Goal: Task Accomplishment & Management: Manage account settings

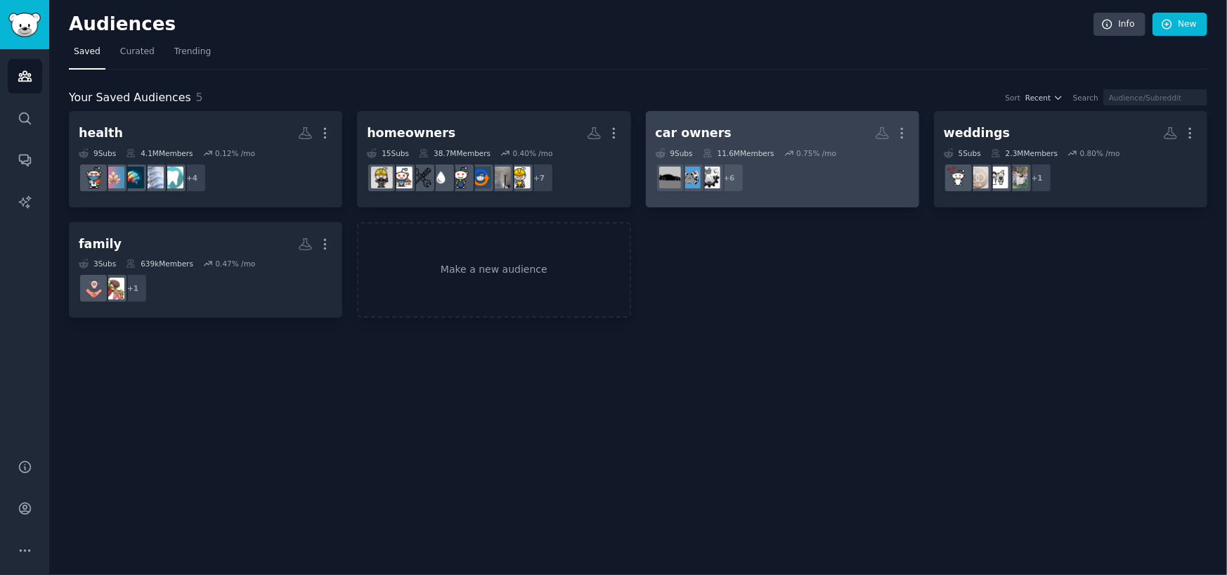
click at [768, 119] on link "car owners More 9 Sub s 11.6M Members 0.75 % /mo + 6" at bounding box center [782, 159] width 273 height 96
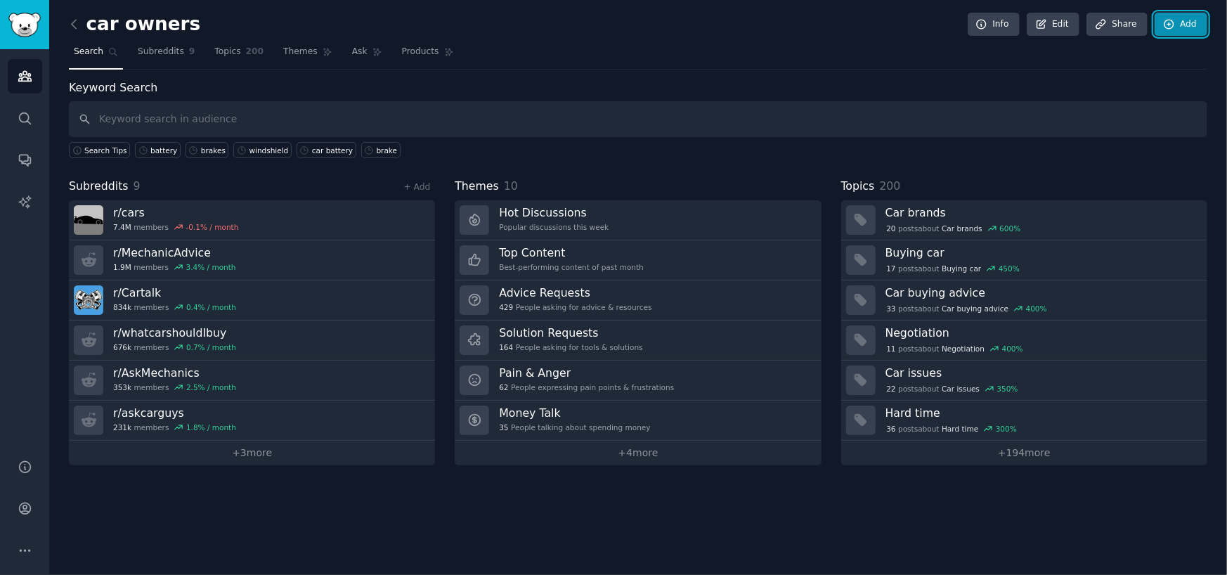
click at [1168, 13] on link "Add" at bounding box center [1181, 25] width 53 height 24
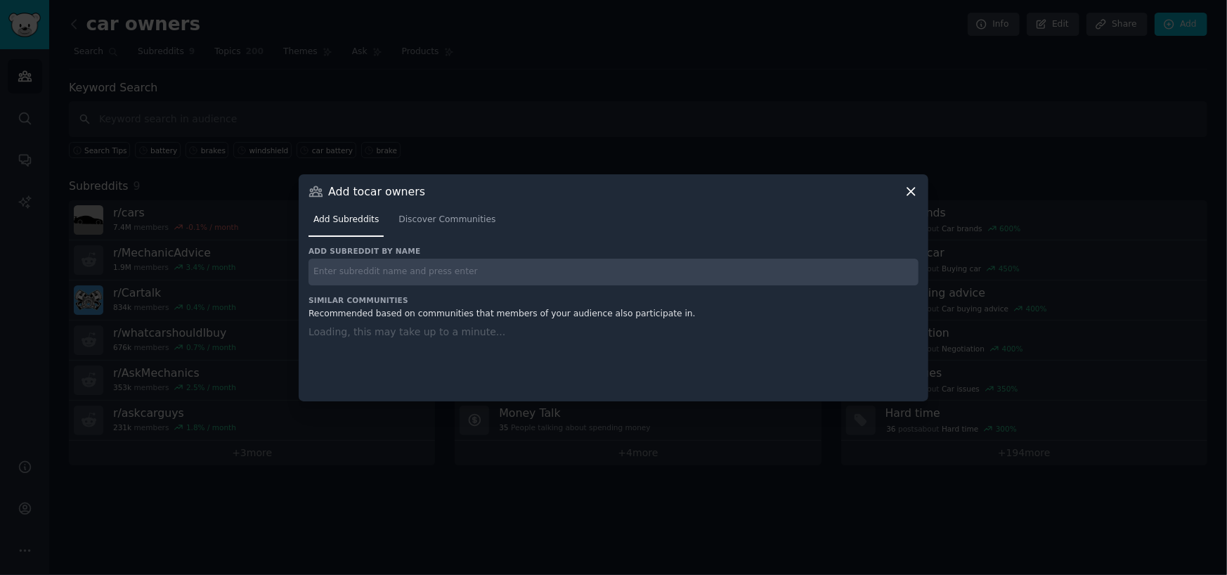
click at [370, 267] on input "text" at bounding box center [614, 272] width 610 height 27
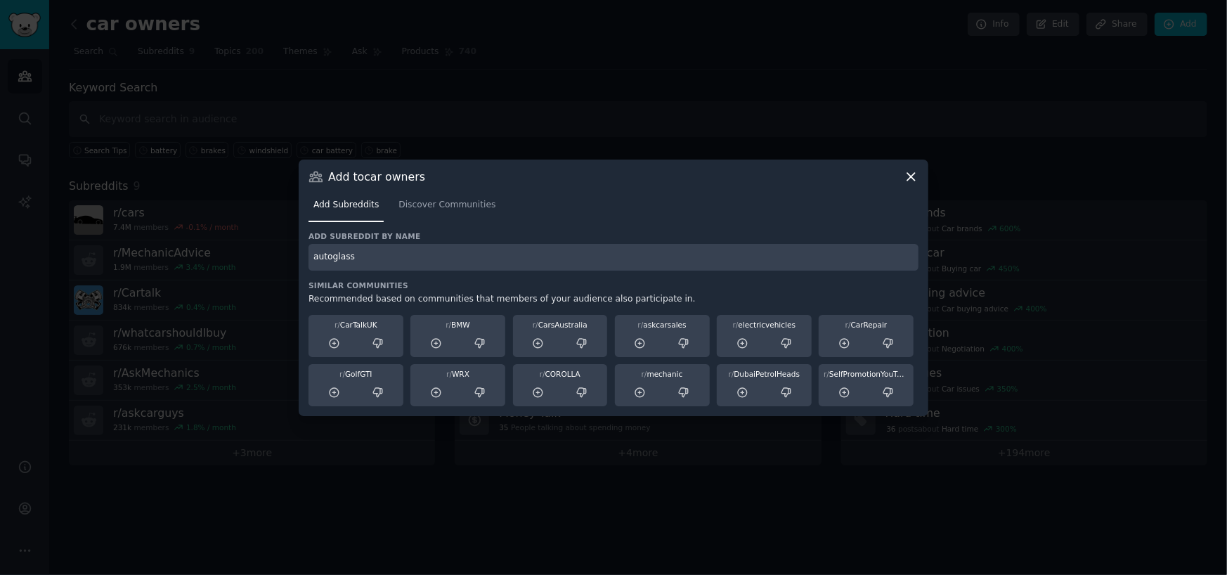
type input "autoglass"
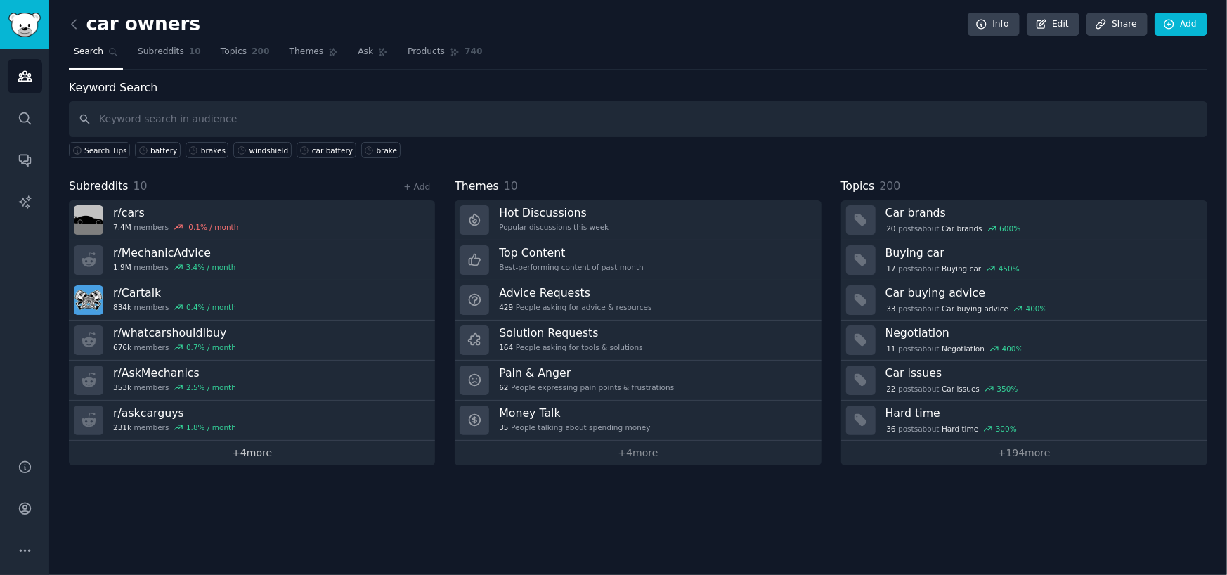
click at [249, 456] on link "+ 4 more" at bounding box center [252, 453] width 366 height 25
